Goal: Find specific page/section: Find specific page/section

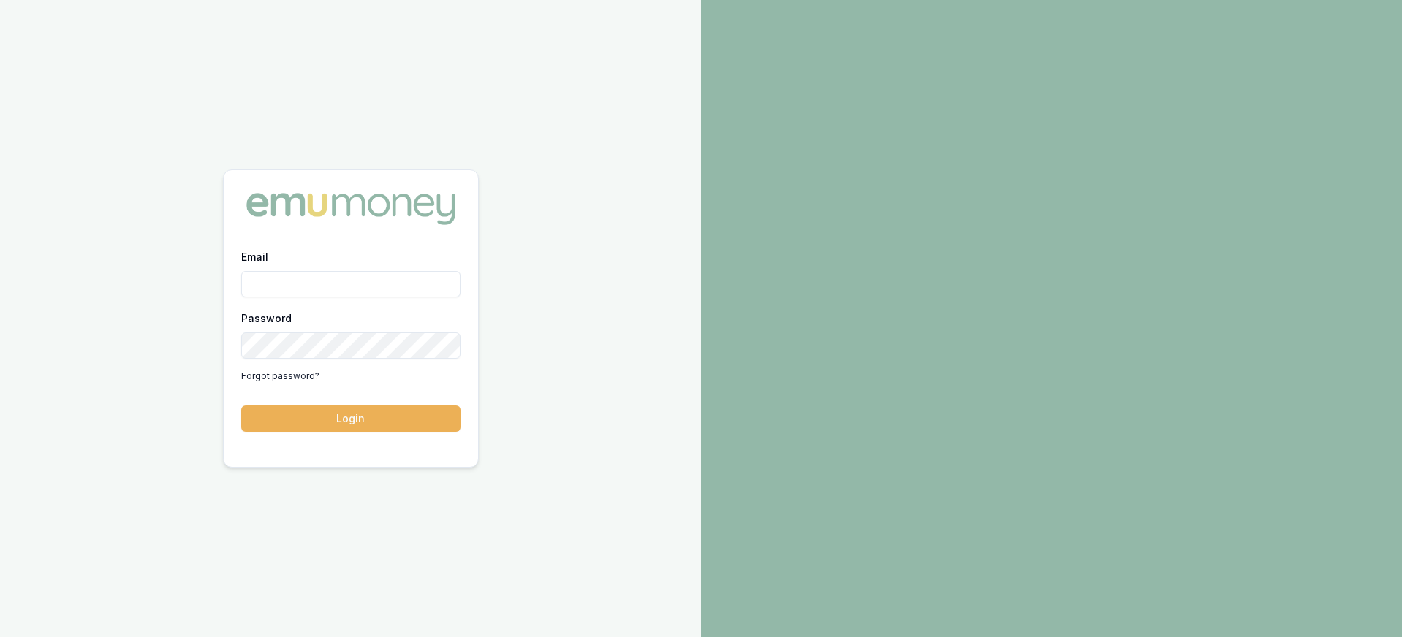
click at [278, 285] on input "Email" at bounding box center [350, 284] width 219 height 26
type input "paul@whoneedsleads.com.au"
click at [241, 406] on button "Login" at bounding box center [350, 419] width 219 height 26
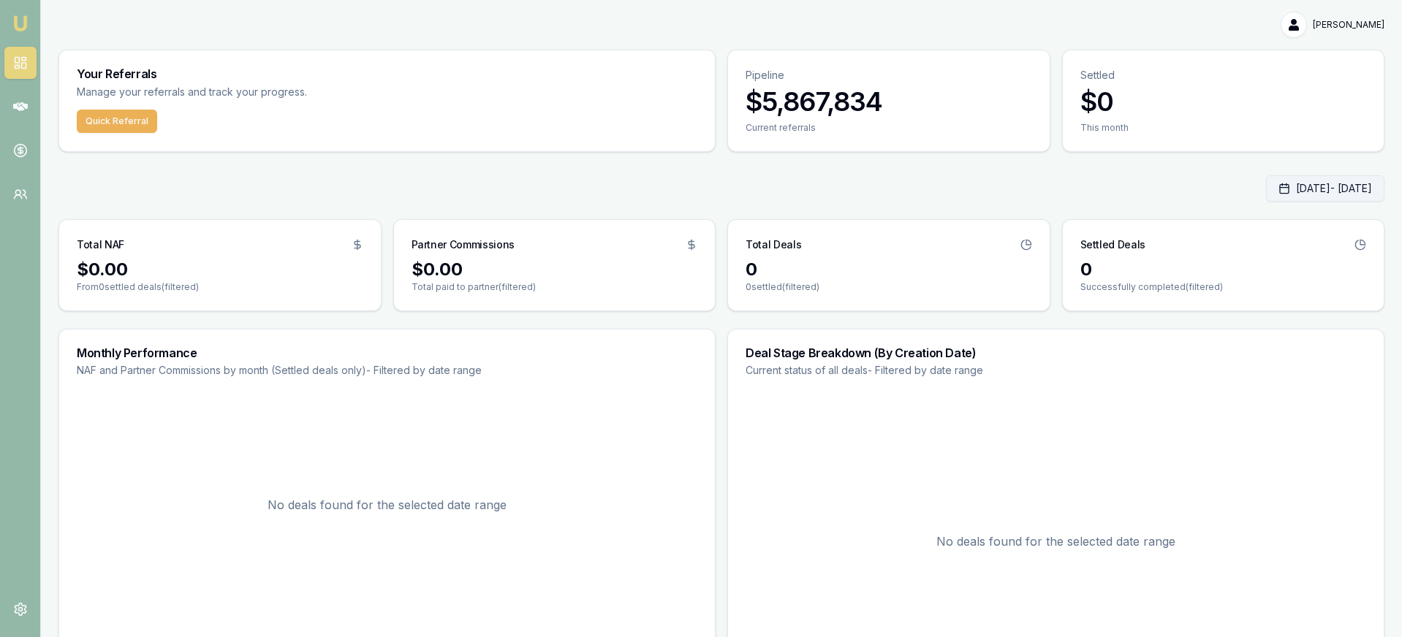
click at [1302, 194] on button "Oct 01, 2025 - Oct 01, 2025" at bounding box center [1325, 188] width 118 height 26
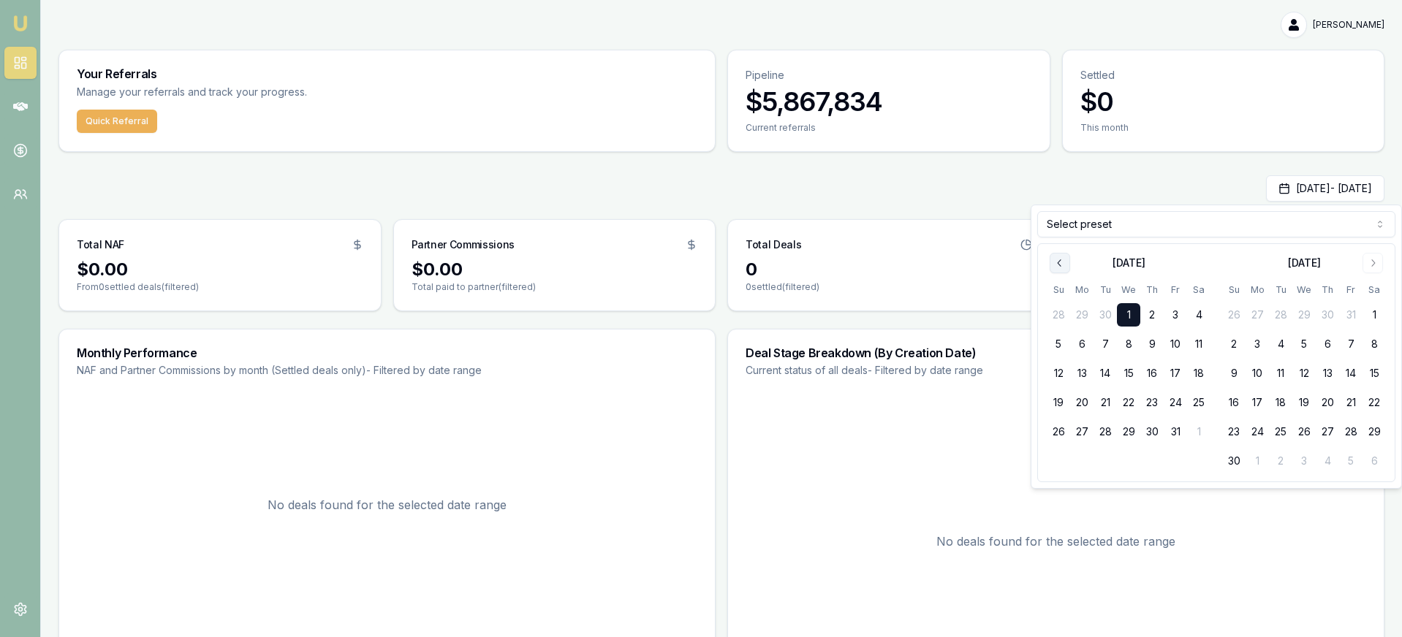
click at [1055, 262] on icon "Go to previous month" at bounding box center [1060, 263] width 12 height 12
click at [1087, 308] on button "1" at bounding box center [1081, 314] width 23 height 23
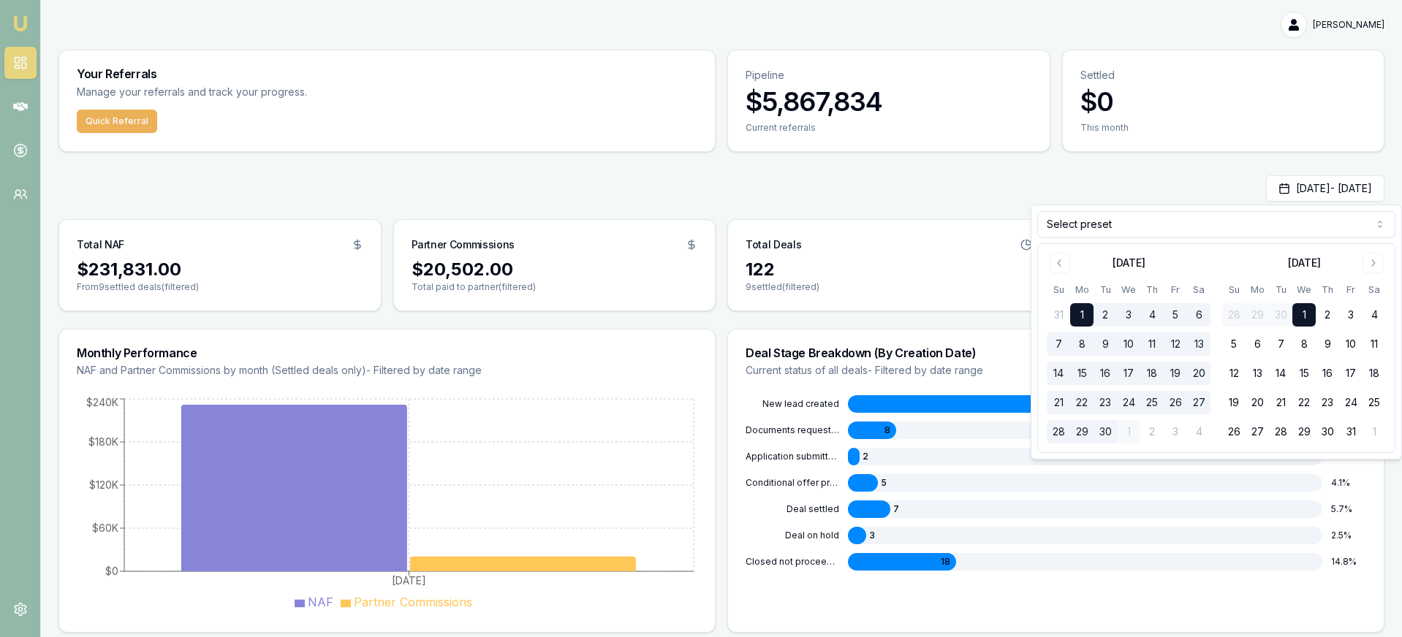
click at [1101, 434] on button "30" at bounding box center [1104, 431] width 23 height 23
click at [1000, 195] on div "Sep 01, 2025 - Sep 30, 2025" at bounding box center [721, 188] width 1326 height 26
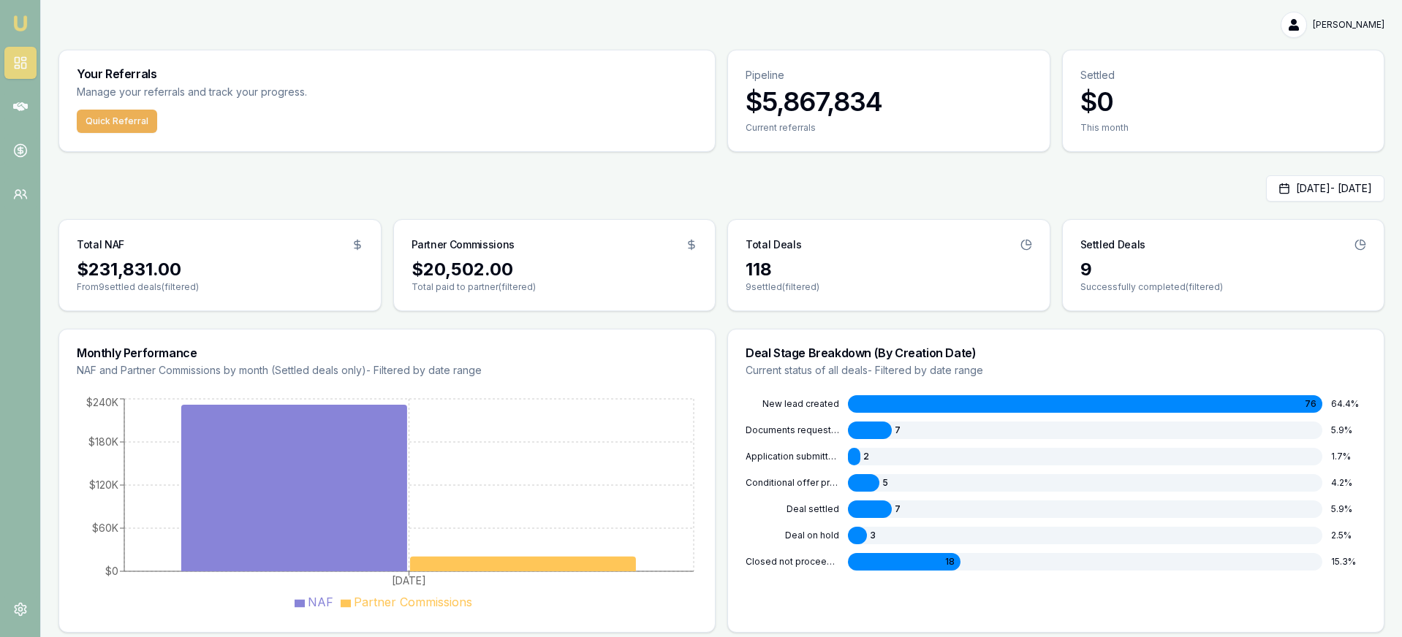
scroll to position [1, 0]
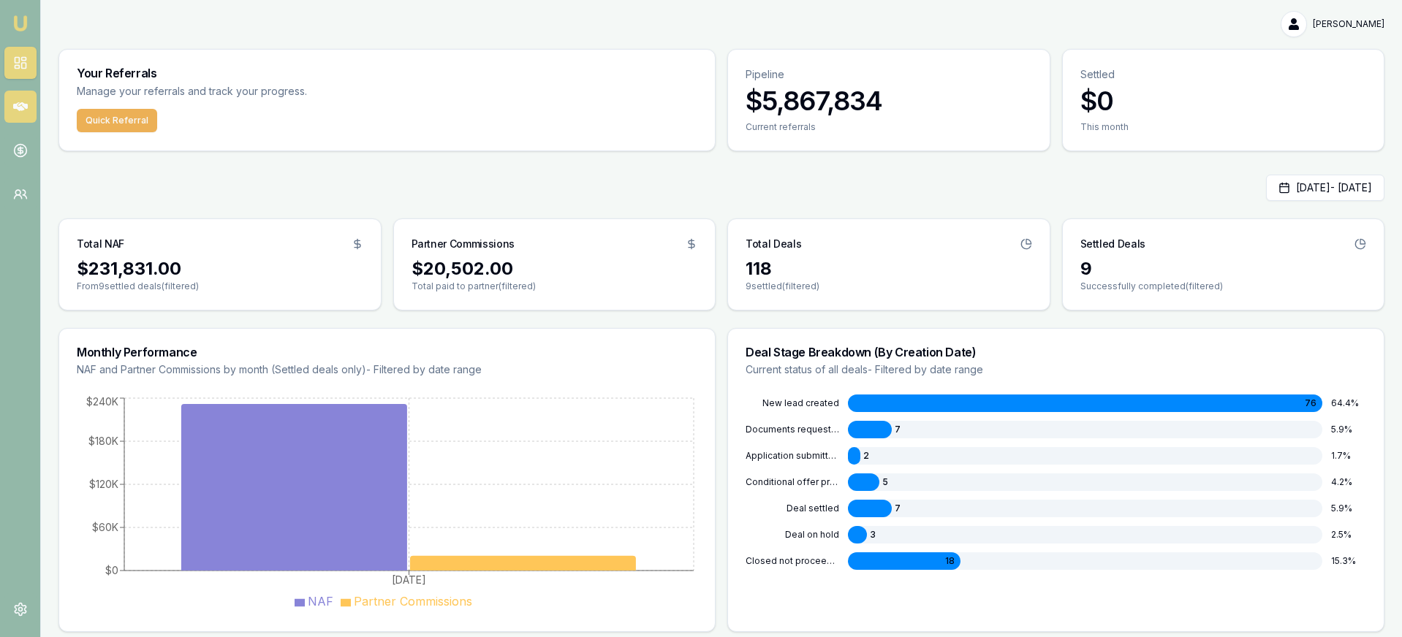
click at [22, 106] on icon at bounding box center [20, 106] width 15 height 15
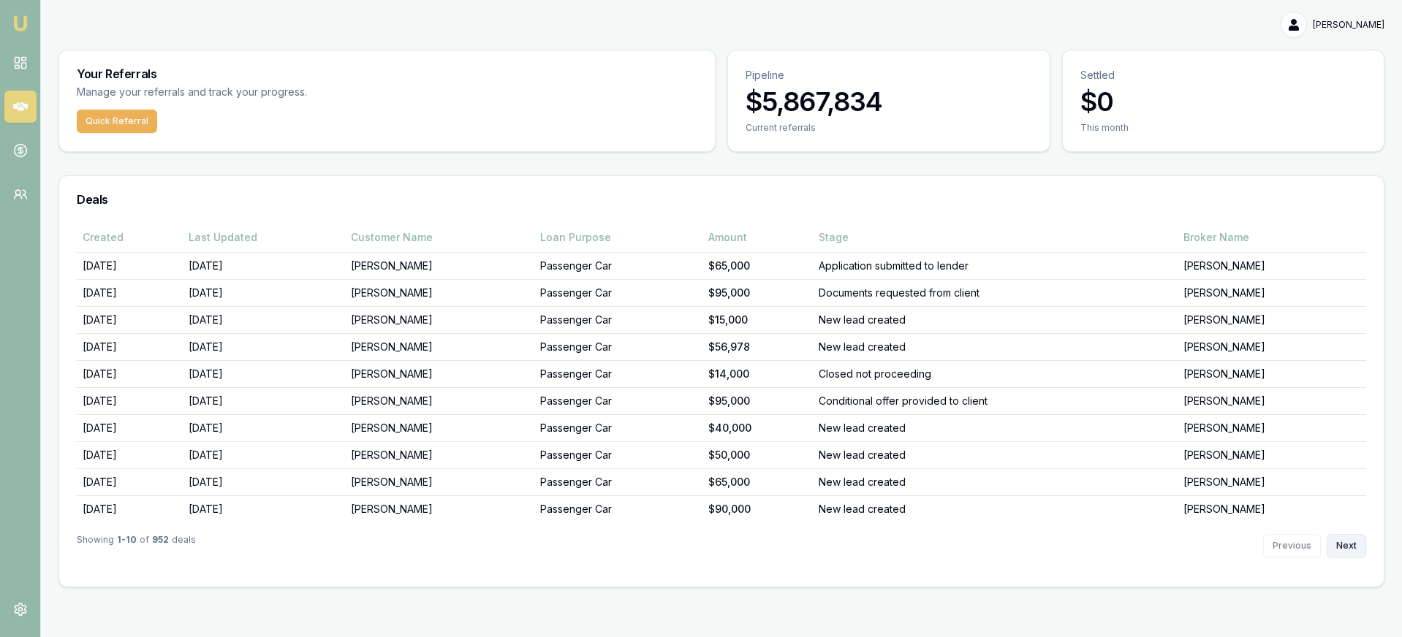
click at [1337, 548] on button "Next" at bounding box center [1346, 545] width 39 height 23
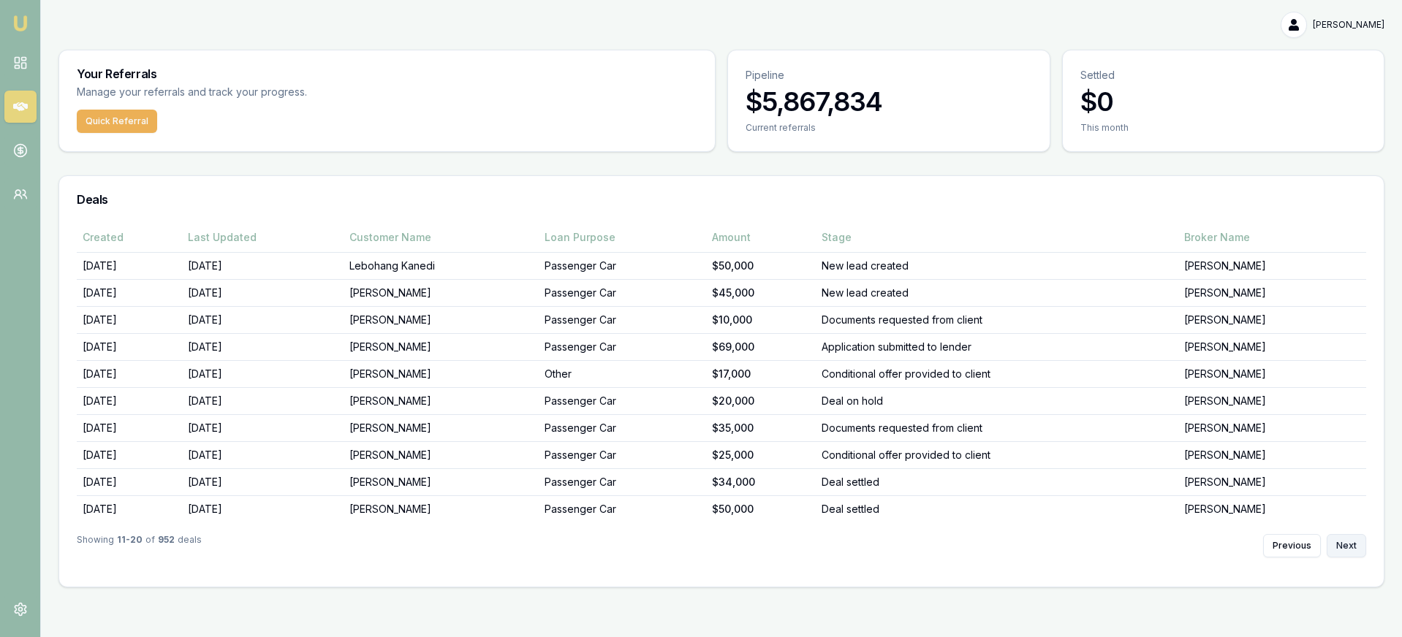
click at [1335, 548] on button "Next" at bounding box center [1346, 545] width 39 height 23
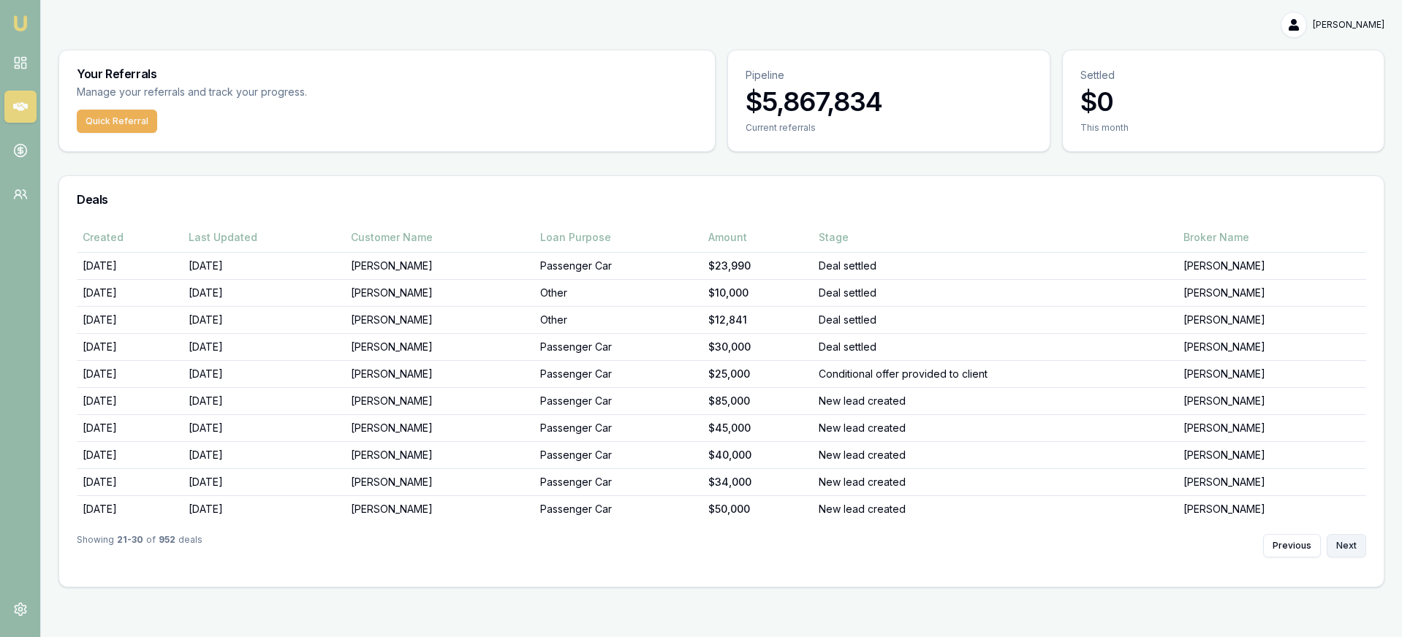
click at [1335, 548] on button "Next" at bounding box center [1346, 545] width 39 height 23
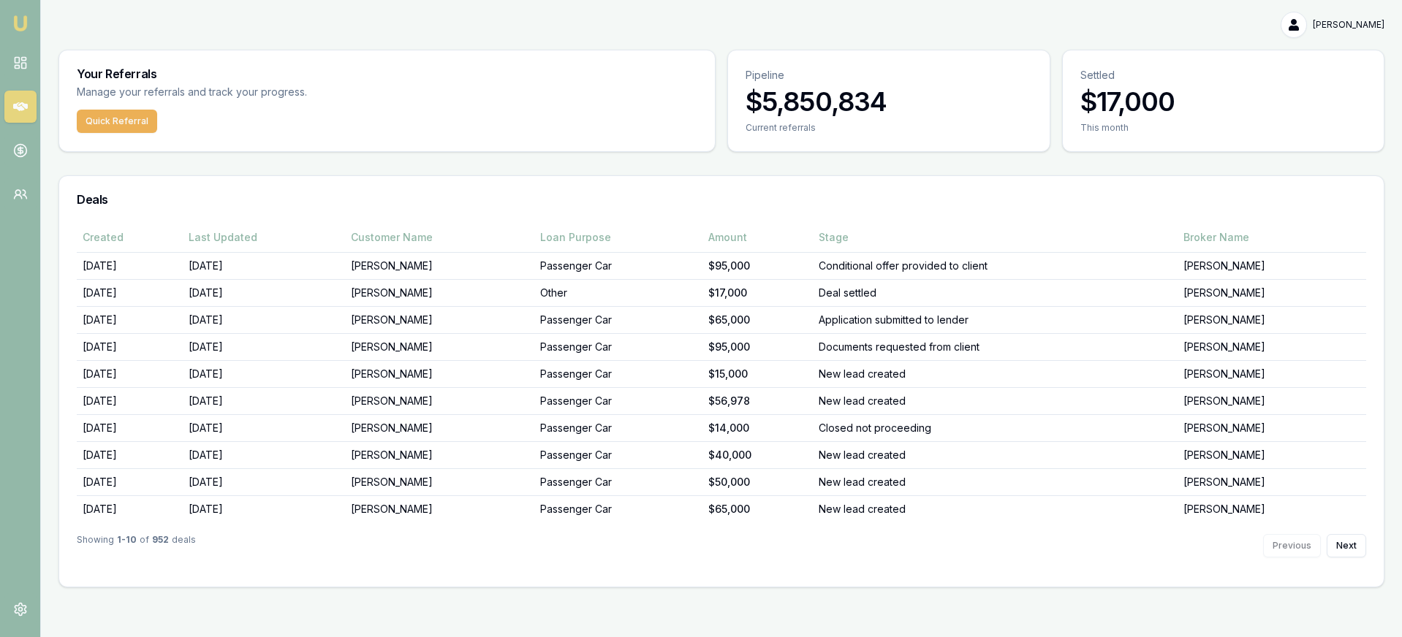
click at [27, 105] on link at bounding box center [20, 107] width 32 height 32
click at [28, 142] on link at bounding box center [20, 150] width 32 height 32
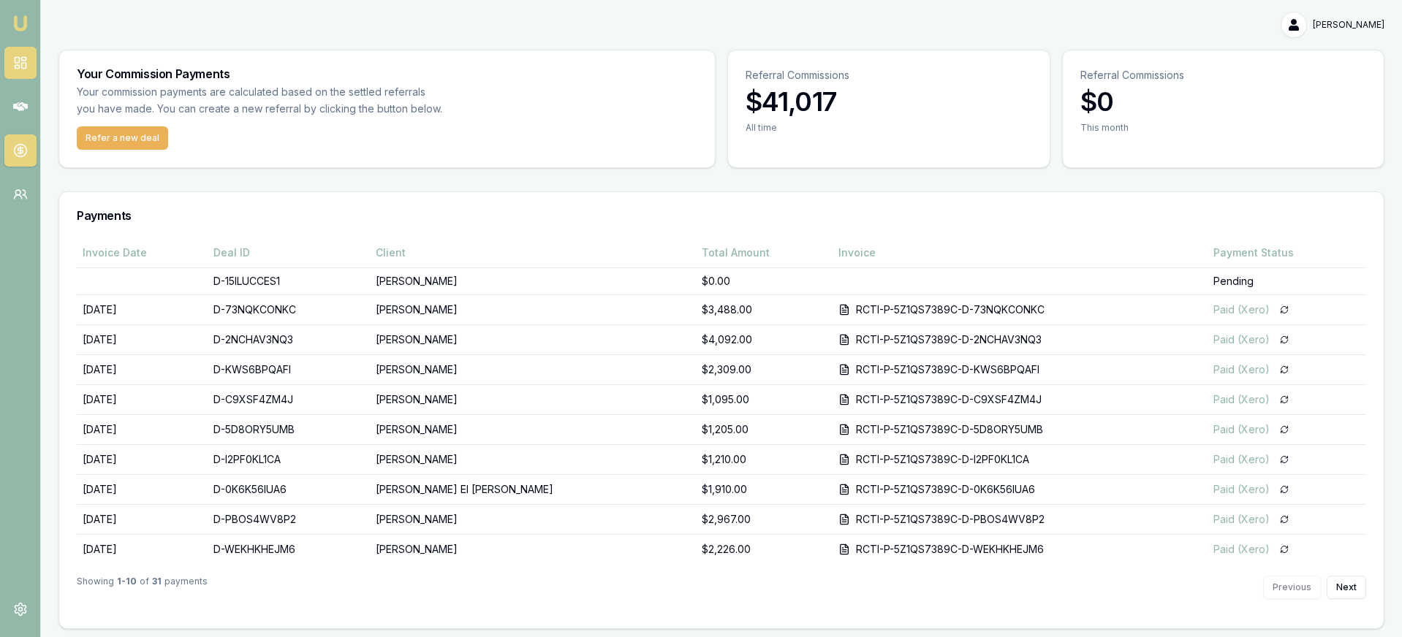
click at [10, 63] on link at bounding box center [20, 63] width 32 height 32
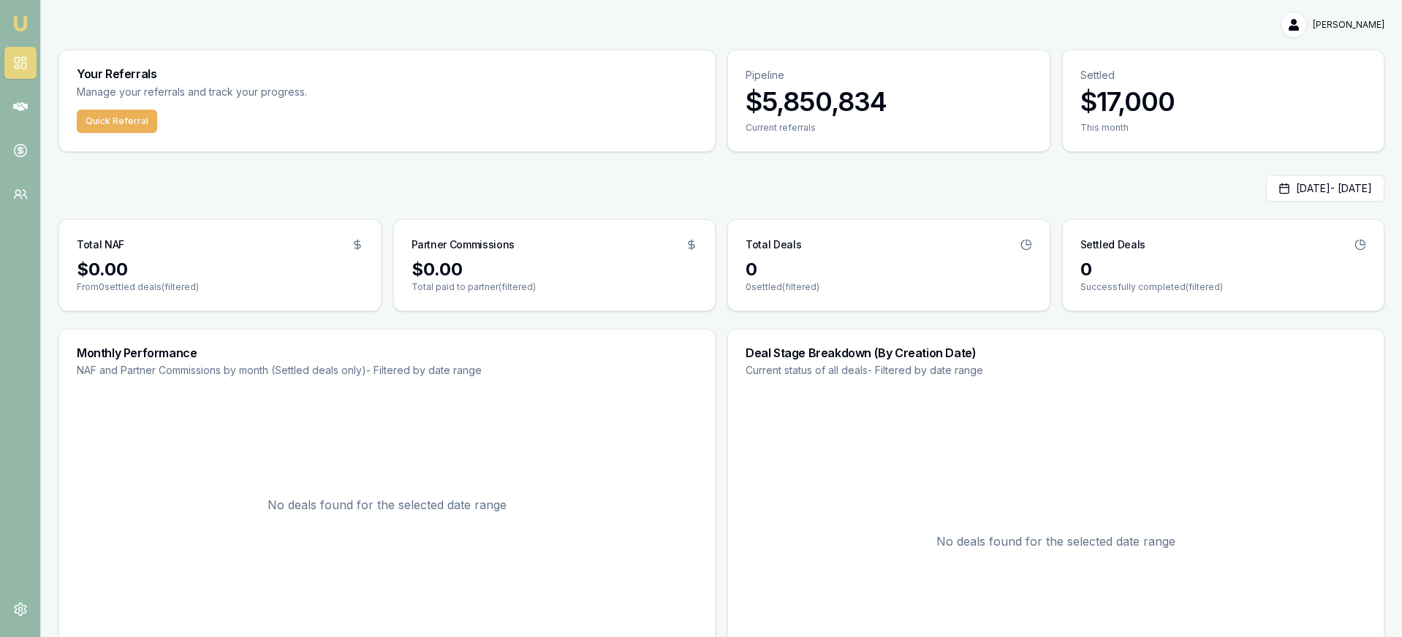
click at [1139, 134] on div "This month" at bounding box center [1224, 136] width 322 height 29
drag, startPoint x: 1142, startPoint y: 288, endPoint x: 1123, endPoint y: 300, distance: 22.9
click at [1142, 288] on p "Successfully completed (filtered)" at bounding box center [1223, 287] width 287 height 12
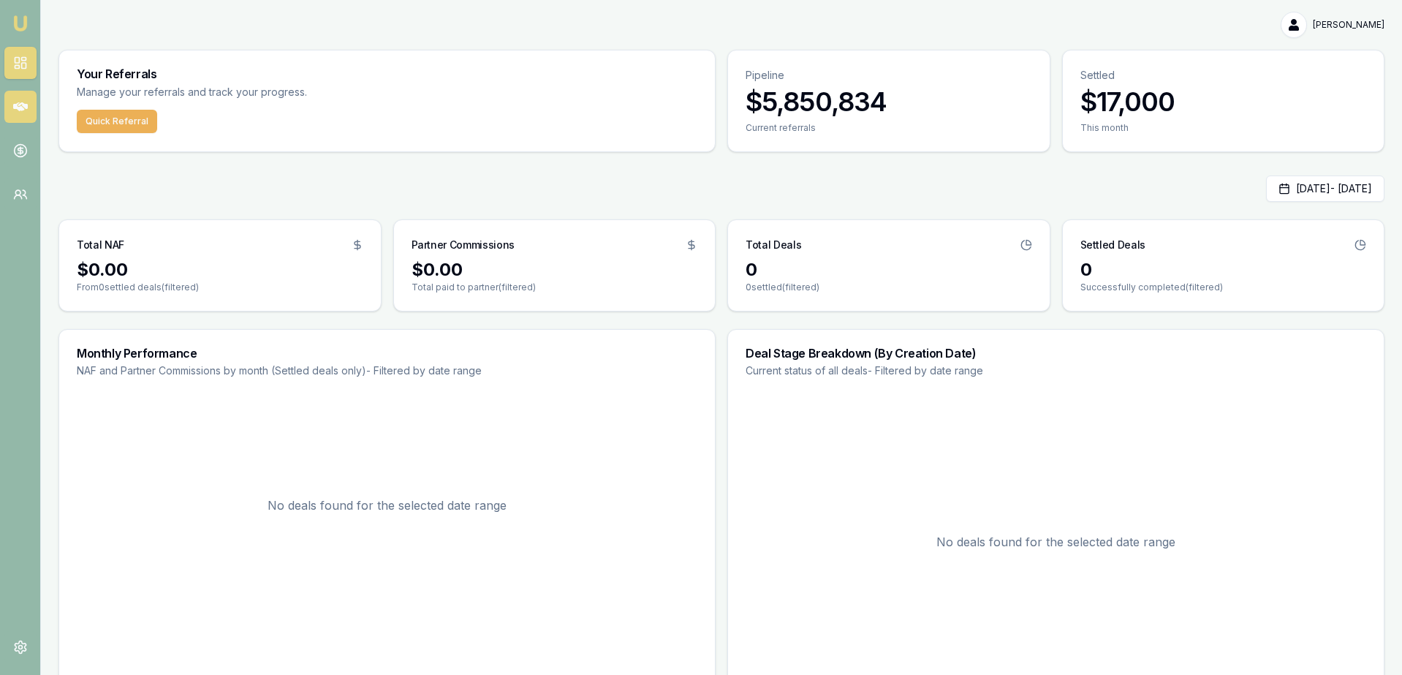
click at [29, 96] on link at bounding box center [20, 107] width 32 height 32
